Goal: Transaction & Acquisition: Purchase product/service

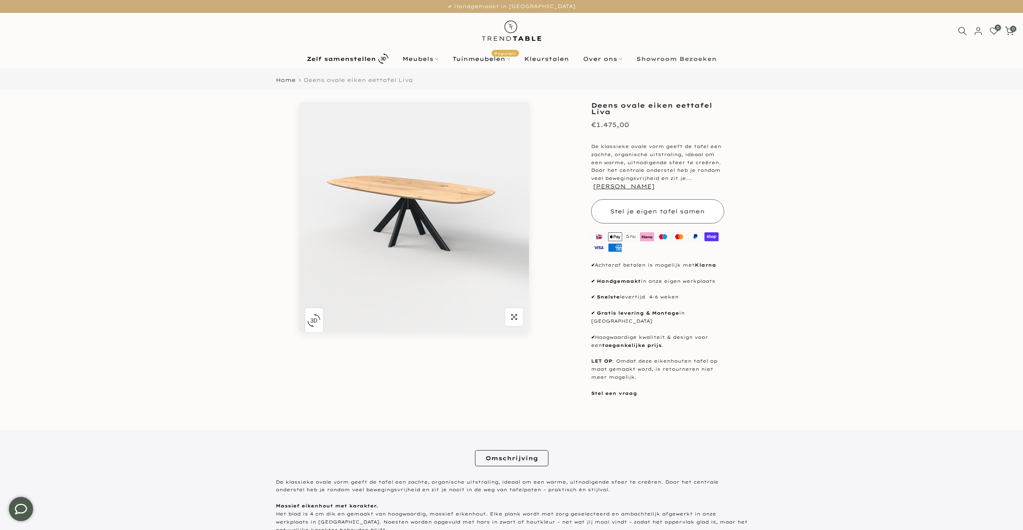
click at [664, 213] on span "Stel je eigen tafel samen" at bounding box center [657, 211] width 95 height 7
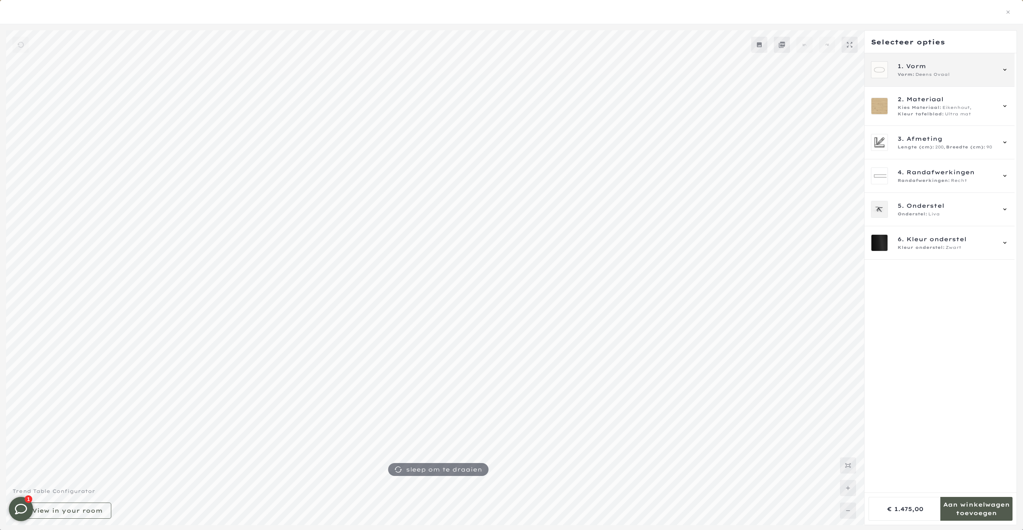
click at [919, 66] on span "Vorm" at bounding box center [916, 66] width 20 height 9
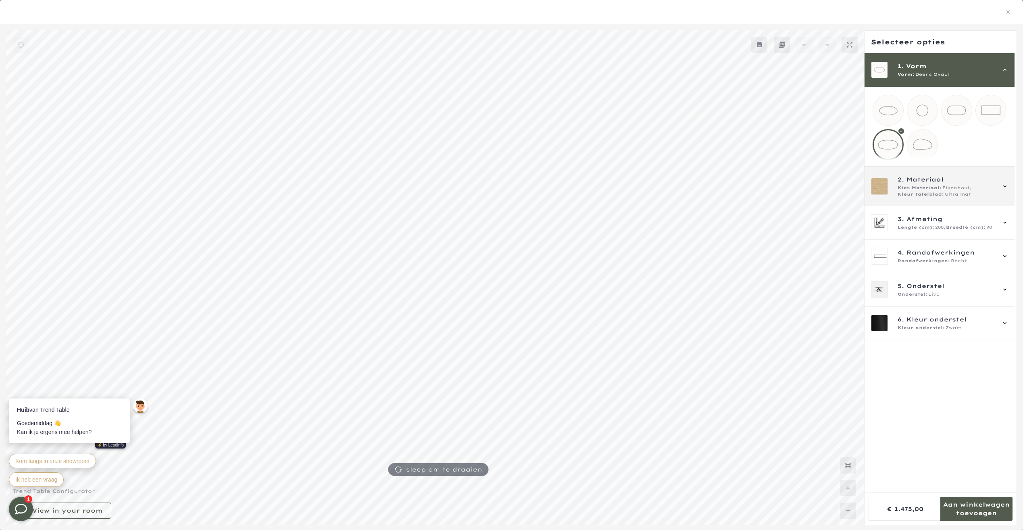
click at [931, 191] on span "Kies Materiaal:" at bounding box center [920, 188] width 44 height 6
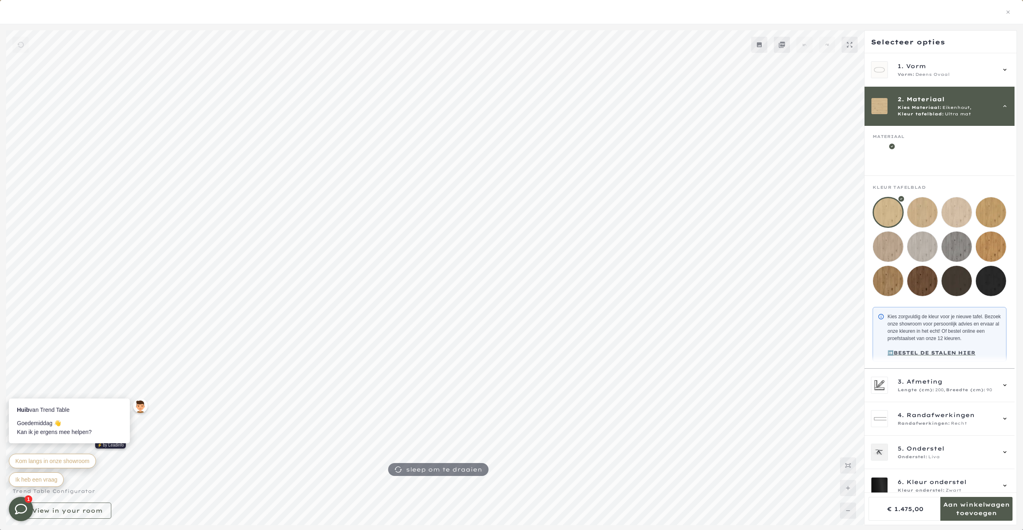
scroll to position [17, 0]
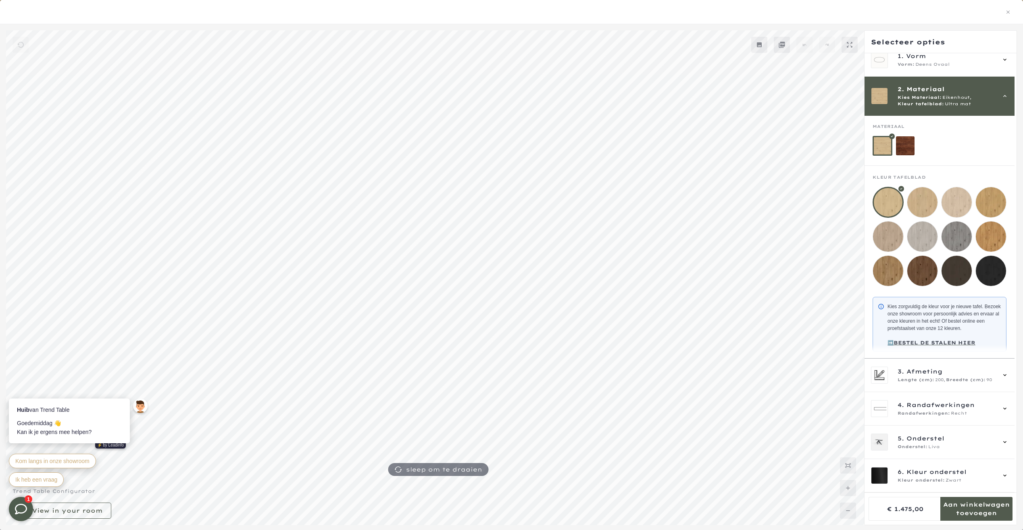
click at [885, 266] on mmq-loader at bounding box center [888, 271] width 30 height 30
click at [955, 375] on span "3. Afmeting" at bounding box center [947, 371] width 98 height 9
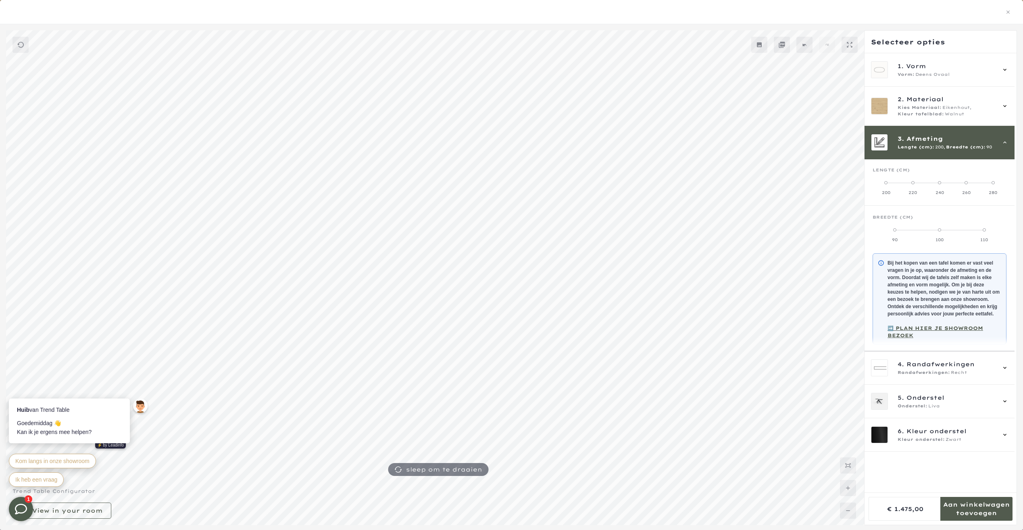
click at [940, 232] on label "100" at bounding box center [940, 235] width 45 height 16
click at [976, 233] on label "110" at bounding box center [984, 235] width 45 height 16
click at [948, 235] on label "100" at bounding box center [940, 235] width 45 height 16
click at [968, 369] on span "Randafwerkingen" at bounding box center [941, 364] width 68 height 9
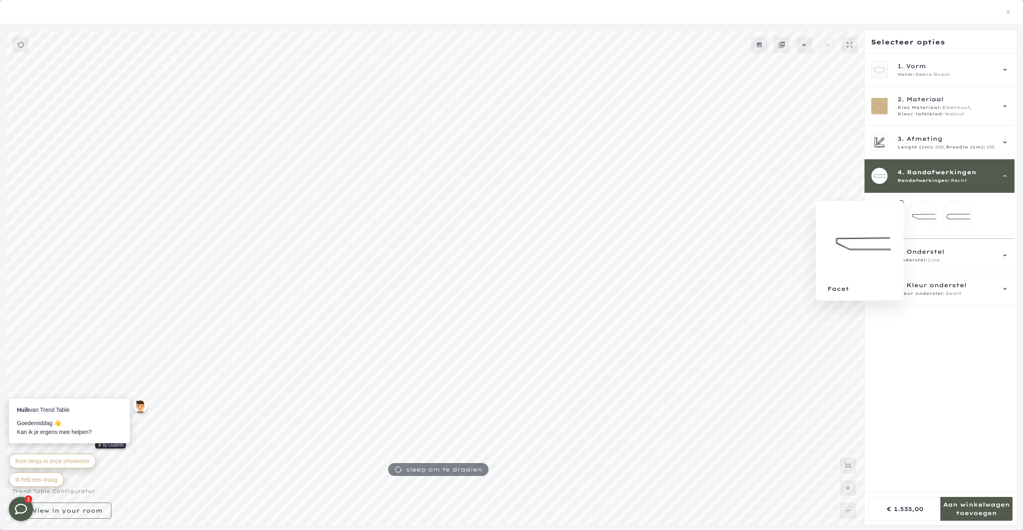
click at [929, 224] on mmq-loader at bounding box center [923, 216] width 30 height 30
click at [955, 223] on mmq-loader at bounding box center [957, 216] width 30 height 30
click at [923, 228] on mmq-loader at bounding box center [923, 216] width 30 height 30
click at [896, 228] on mmq-loader at bounding box center [888, 216] width 30 height 30
click at [920, 223] on mmq-loader at bounding box center [923, 216] width 30 height 30
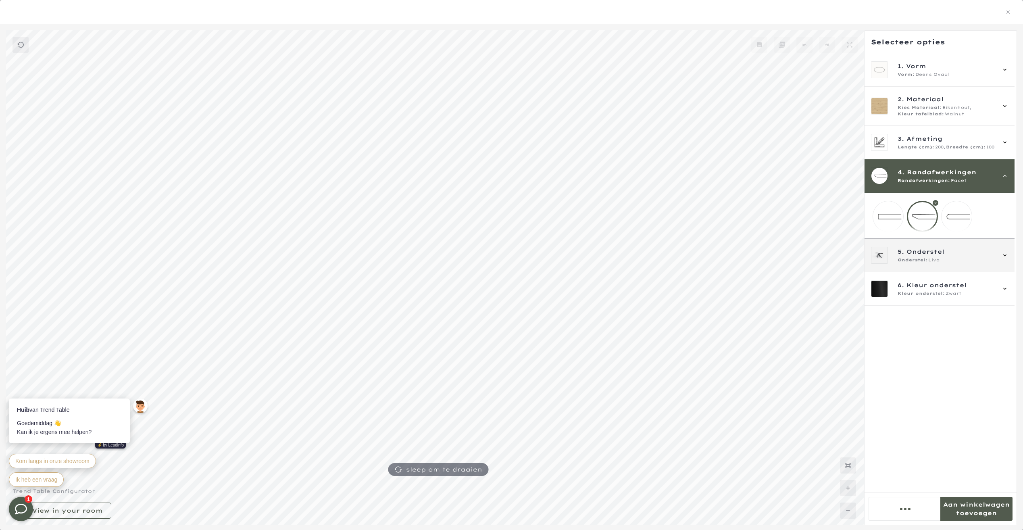
click at [921, 255] on span "Onderstel" at bounding box center [926, 251] width 38 height 9
